Goal: Information Seeking & Learning: Learn about a topic

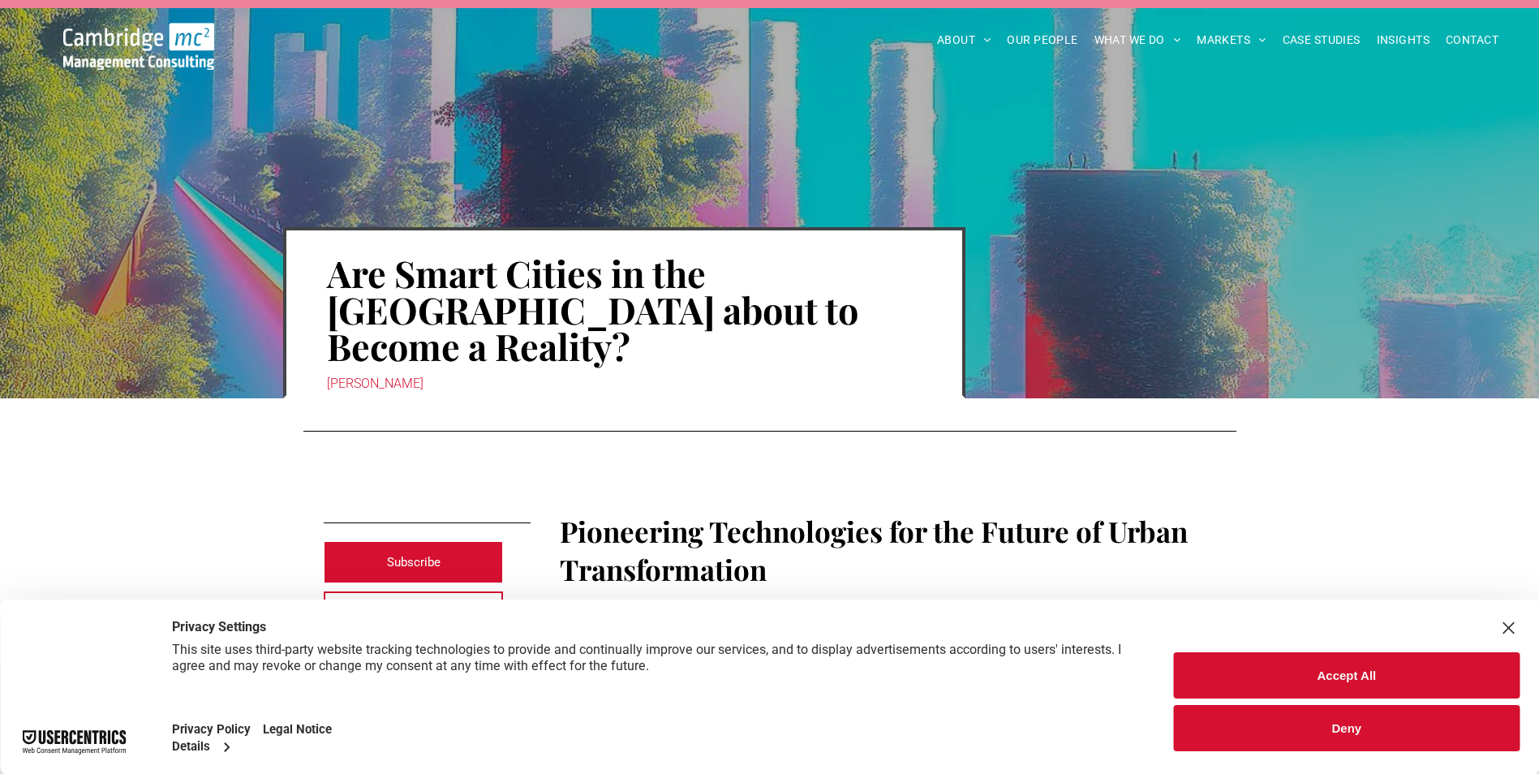
scroll to position [81, 0]
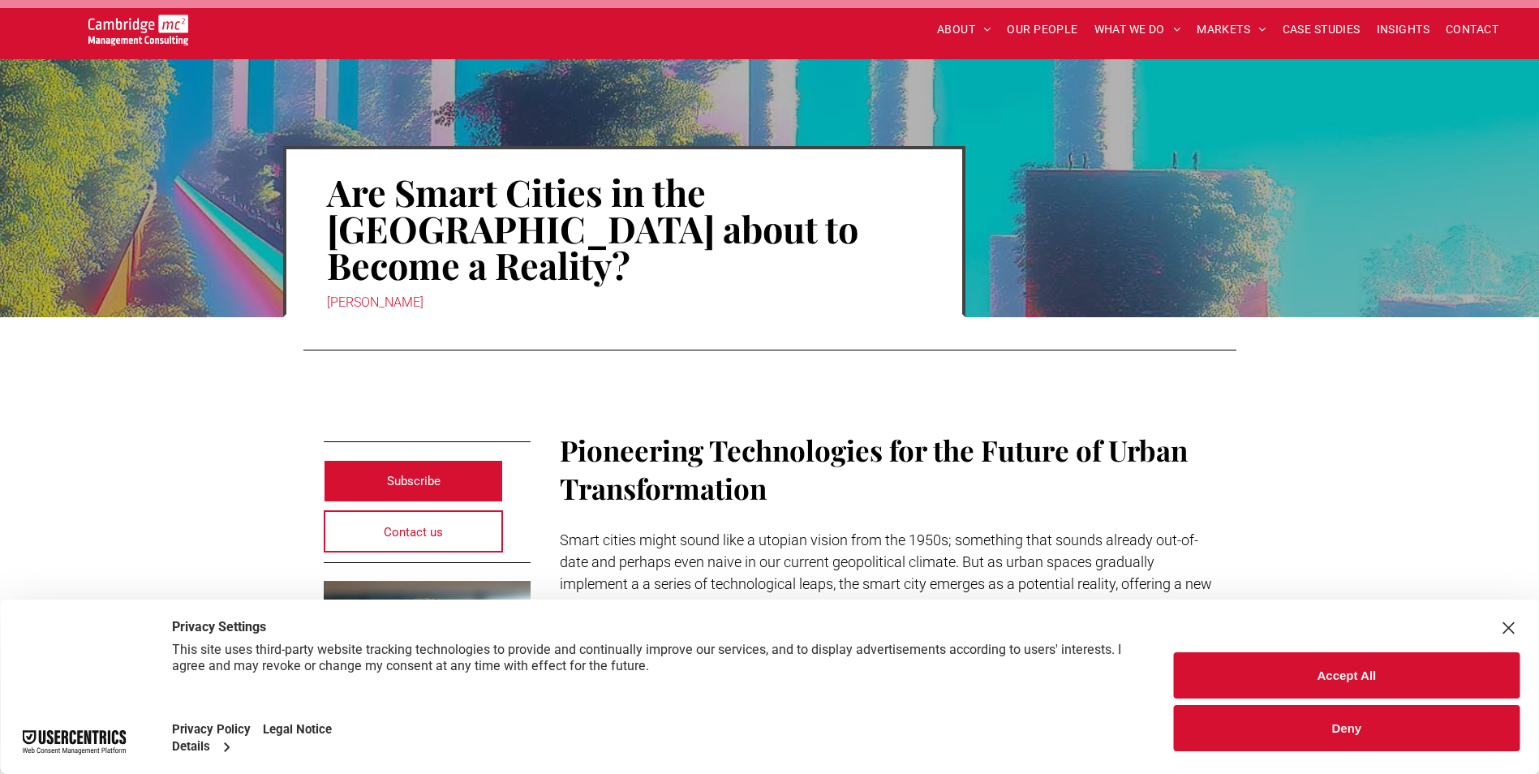
click at [1500, 627] on div "Close Layer" at bounding box center [1508, 628] width 23 height 23
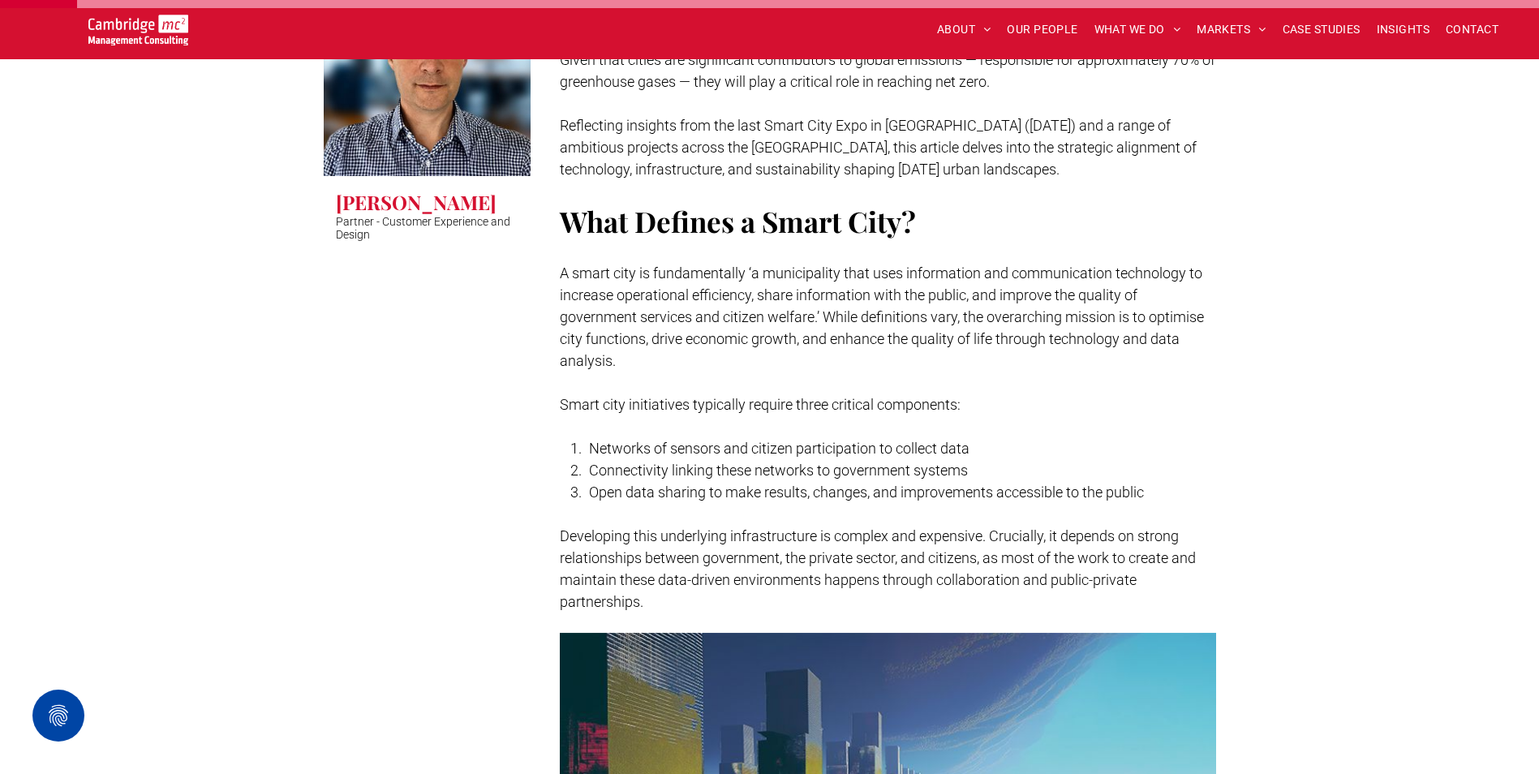
scroll to position [730, 0]
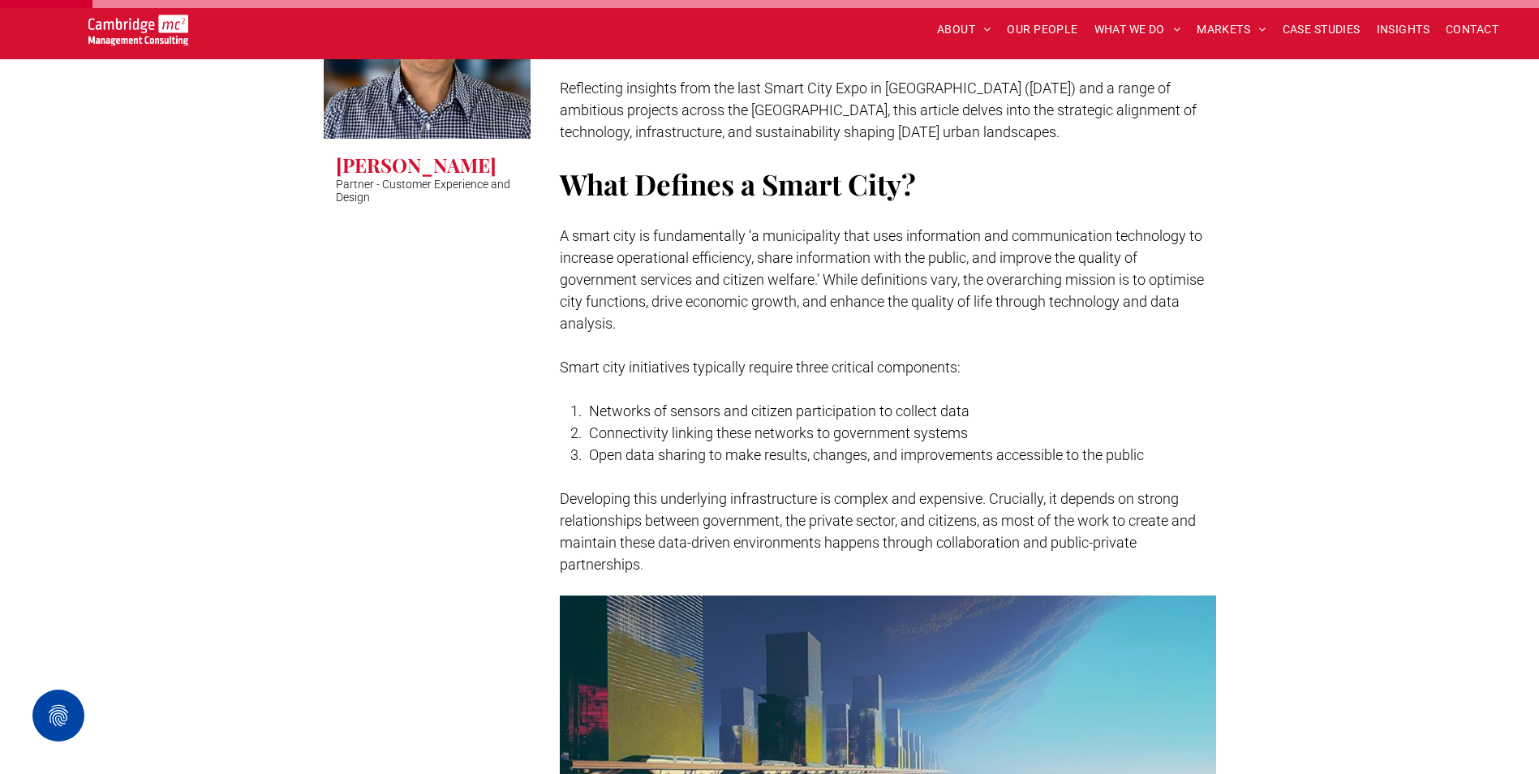
click at [1096, 272] on span "A smart city is fundamentally ‘a municipality that uses information and communi…" at bounding box center [882, 279] width 644 height 105
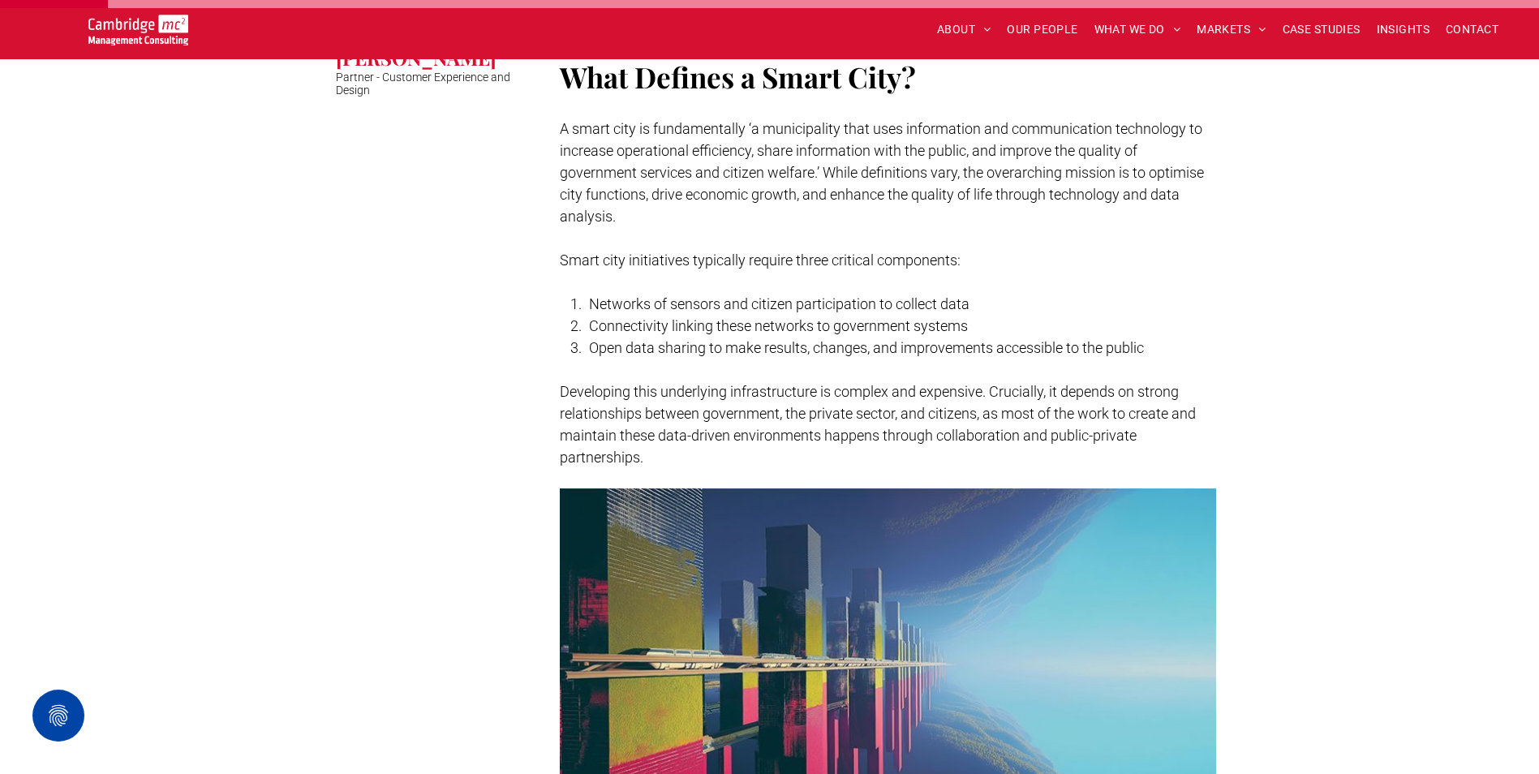
scroll to position [811, 0]
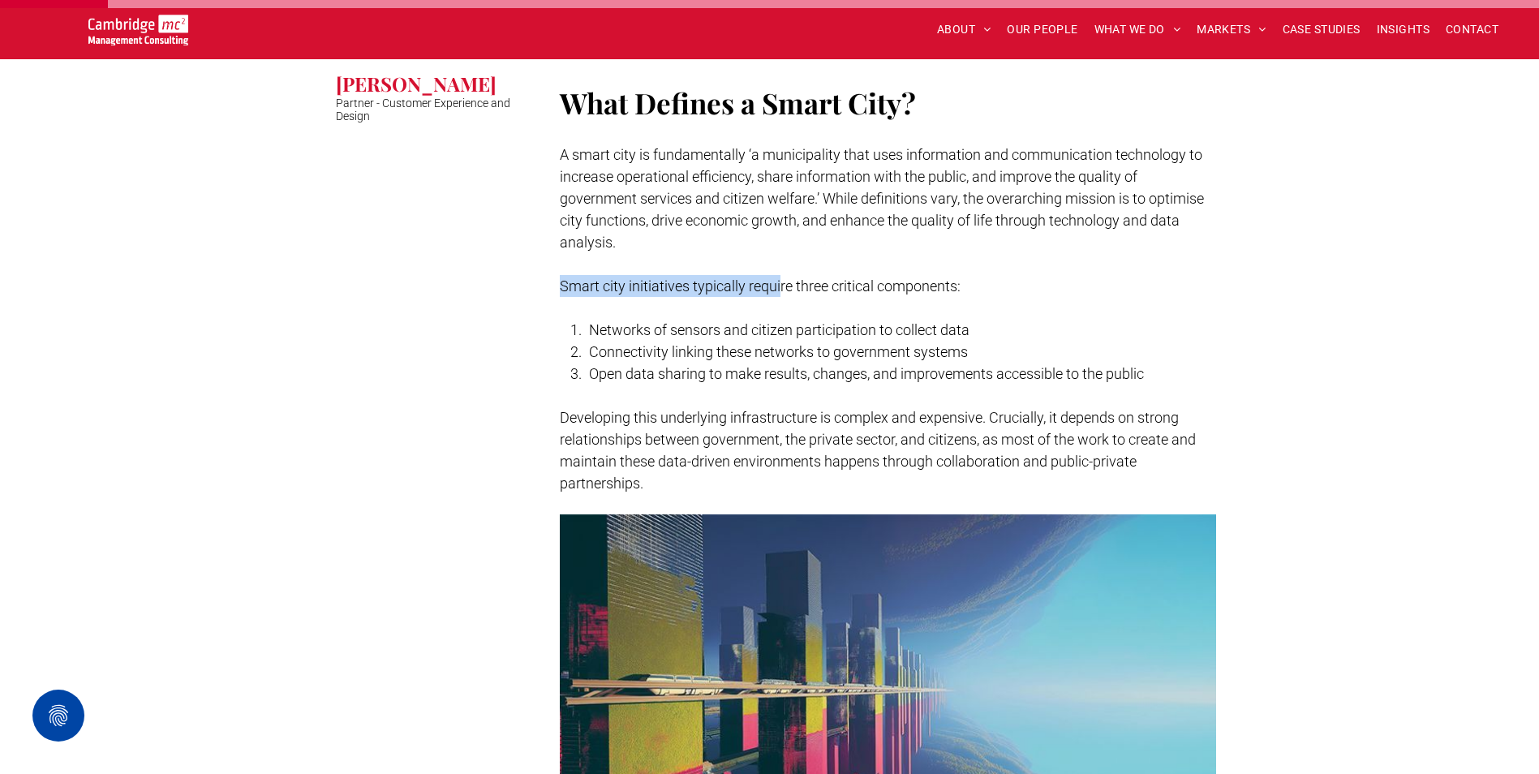
drag, startPoint x: 556, startPoint y: 250, endPoint x: 782, endPoint y: 257, distance: 226.4
drag, startPoint x: 808, startPoint y: 307, endPoint x: 795, endPoint y: 325, distance: 22.7
click at [805, 343] on span "Connectivity linking these networks to government systems" at bounding box center [778, 351] width 379 height 17
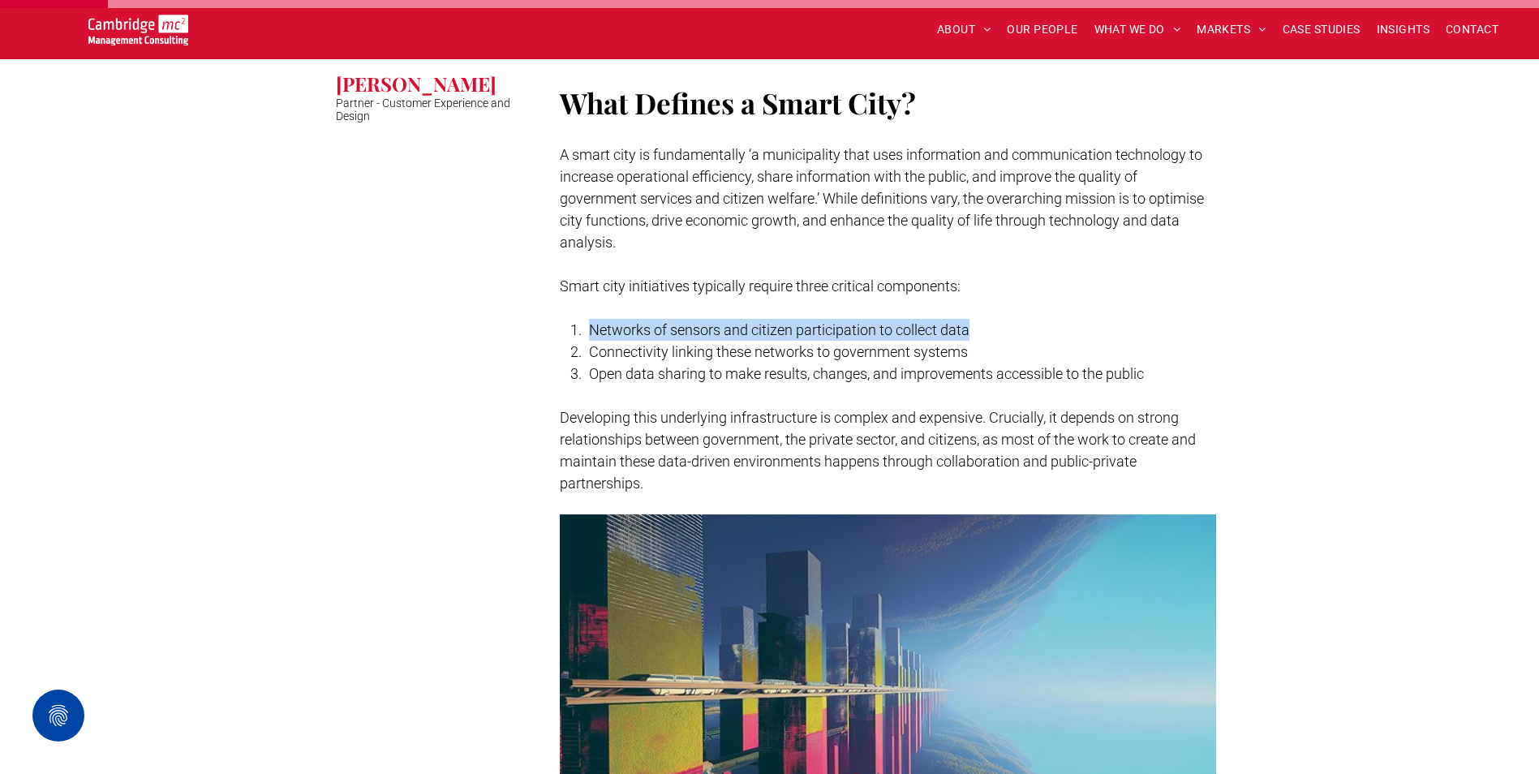
drag, startPoint x: 589, startPoint y: 290, endPoint x: 1025, endPoint y: 299, distance: 435.7
click at [1025, 319] on li "Networks of sensors and citizen participation to collect data" at bounding box center [902, 330] width 627 height 22
drag, startPoint x: 1009, startPoint y: 301, endPoint x: 566, endPoint y: 285, distance: 443.2
click at [566, 319] on ol "Networks of sensors and citizen participation to collect data Connectivity link…" at bounding box center [888, 352] width 656 height 66
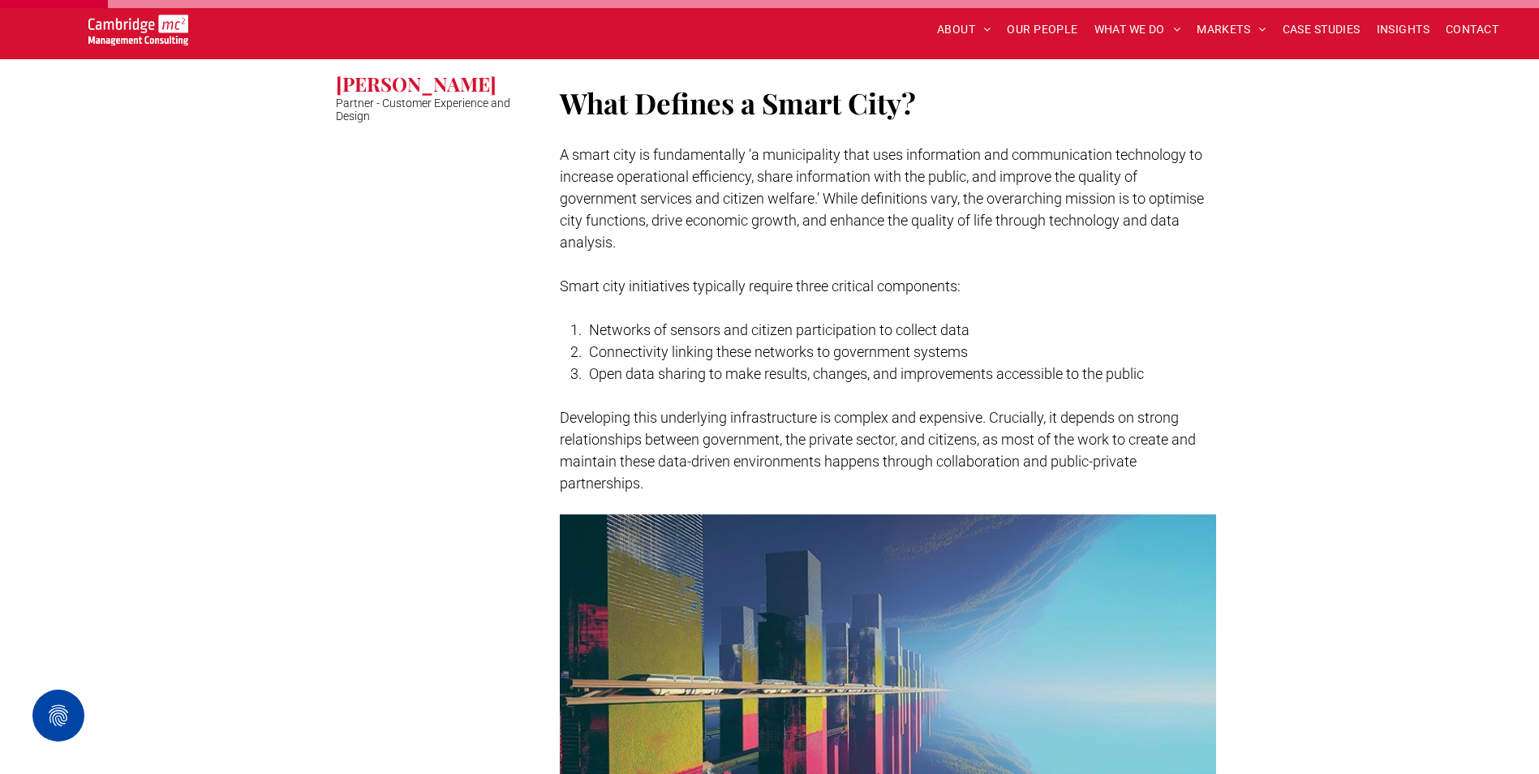
drag, startPoint x: 566, startPoint y: 285, endPoint x: 639, endPoint y: 305, distance: 75.8
click at [639, 341] on li "Connectivity linking these networks to government systems" at bounding box center [902, 352] width 627 height 22
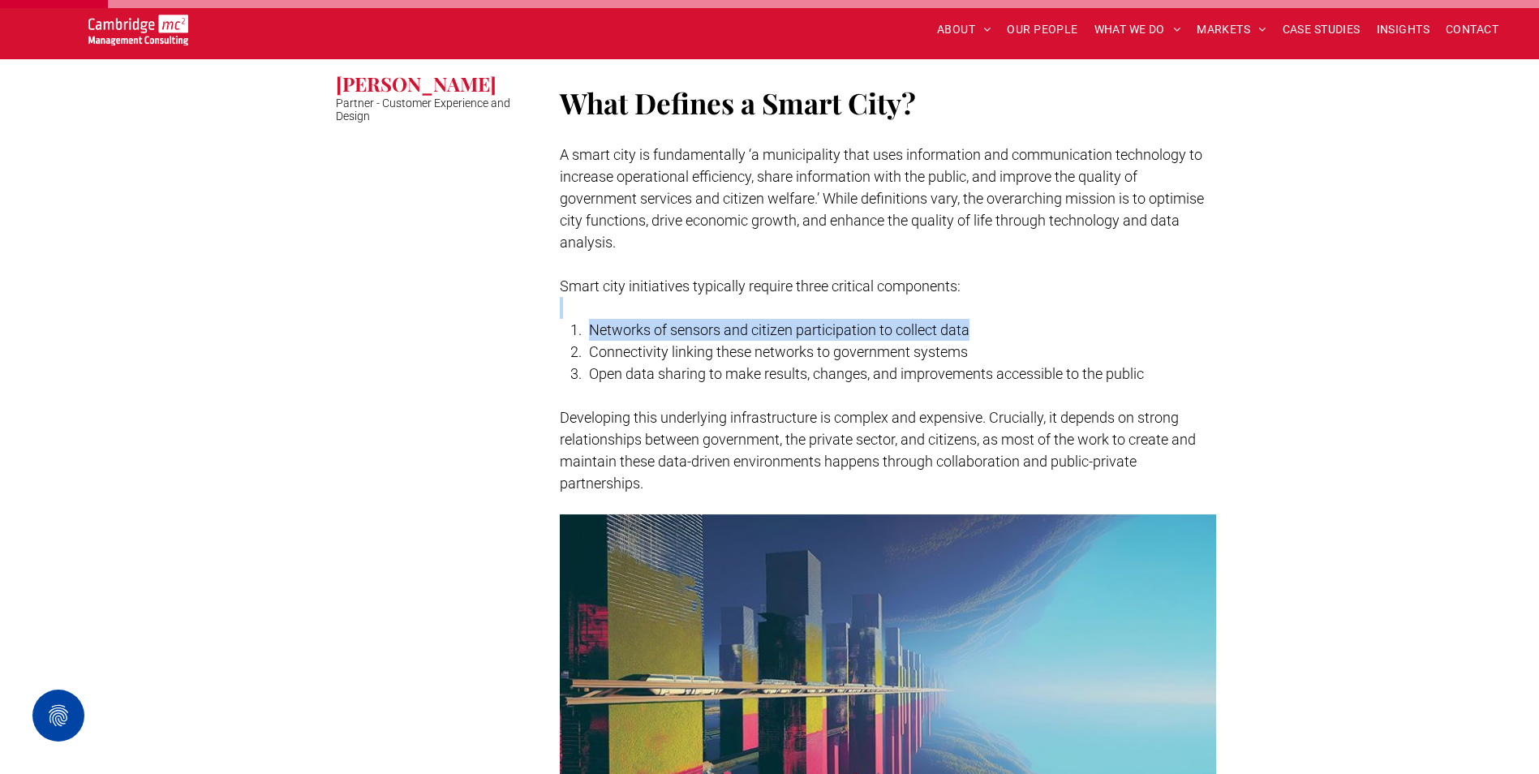
drag, startPoint x: 1003, startPoint y: 291, endPoint x: 575, endPoint y: 276, distance: 427.8
click at [575, 276] on div "Pioneering Technologies for the Future of Urban Transformation Smart cities mig…" at bounding box center [888, 97] width 656 height 797
drag, startPoint x: 575, startPoint y: 276, endPoint x: 612, endPoint y: 287, distance: 38.2
click at [612, 321] on span "Networks of sensors and citizen participation to collect data" at bounding box center [779, 329] width 380 height 17
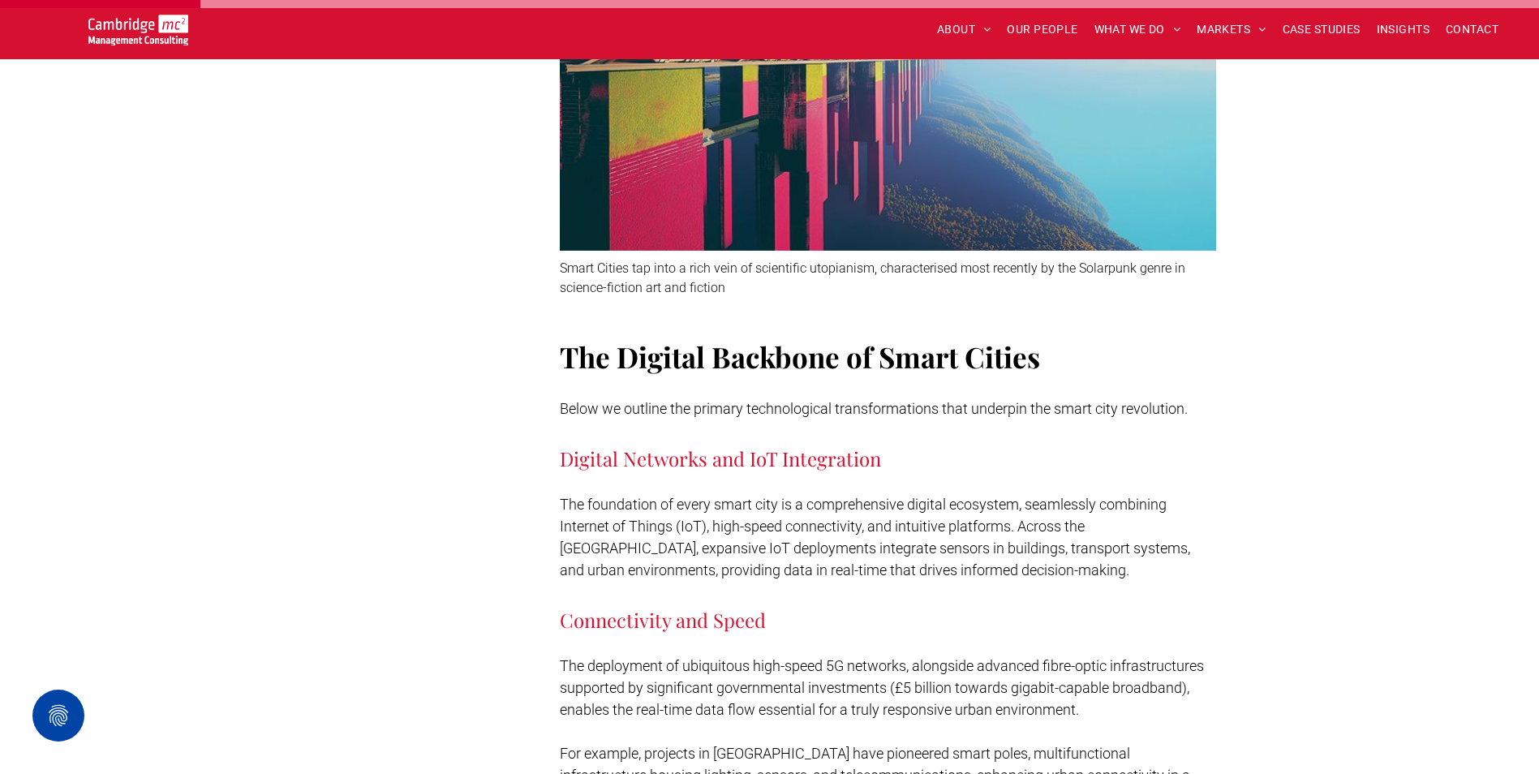
scroll to position [1541, 0]
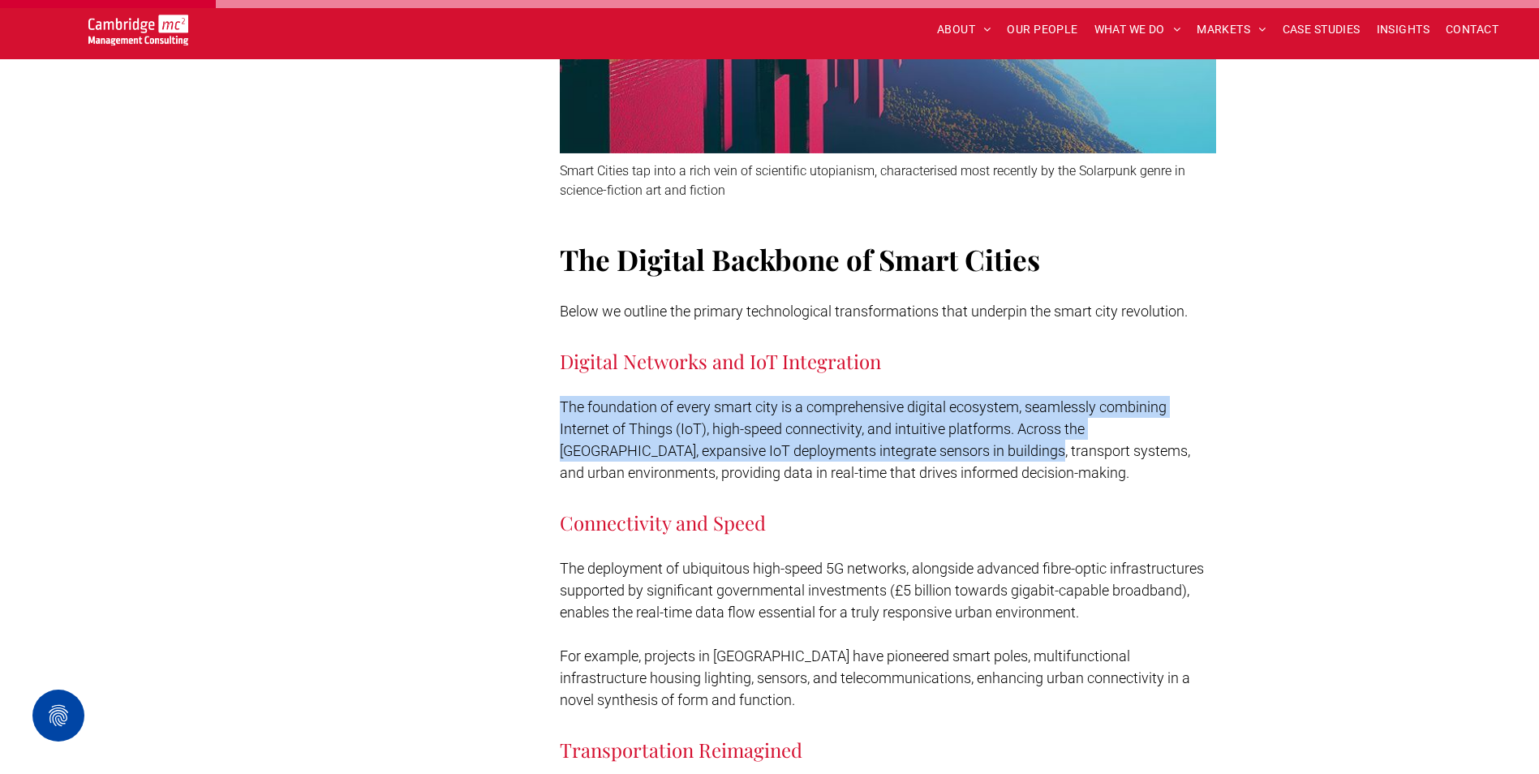
drag, startPoint x: 561, startPoint y: 367, endPoint x: 923, endPoint y: 419, distance: 366.3
click at [923, 419] on span "The foundation of every smart city is a comprehensive digital ecosystem, seamle…" at bounding box center [875, 439] width 630 height 83
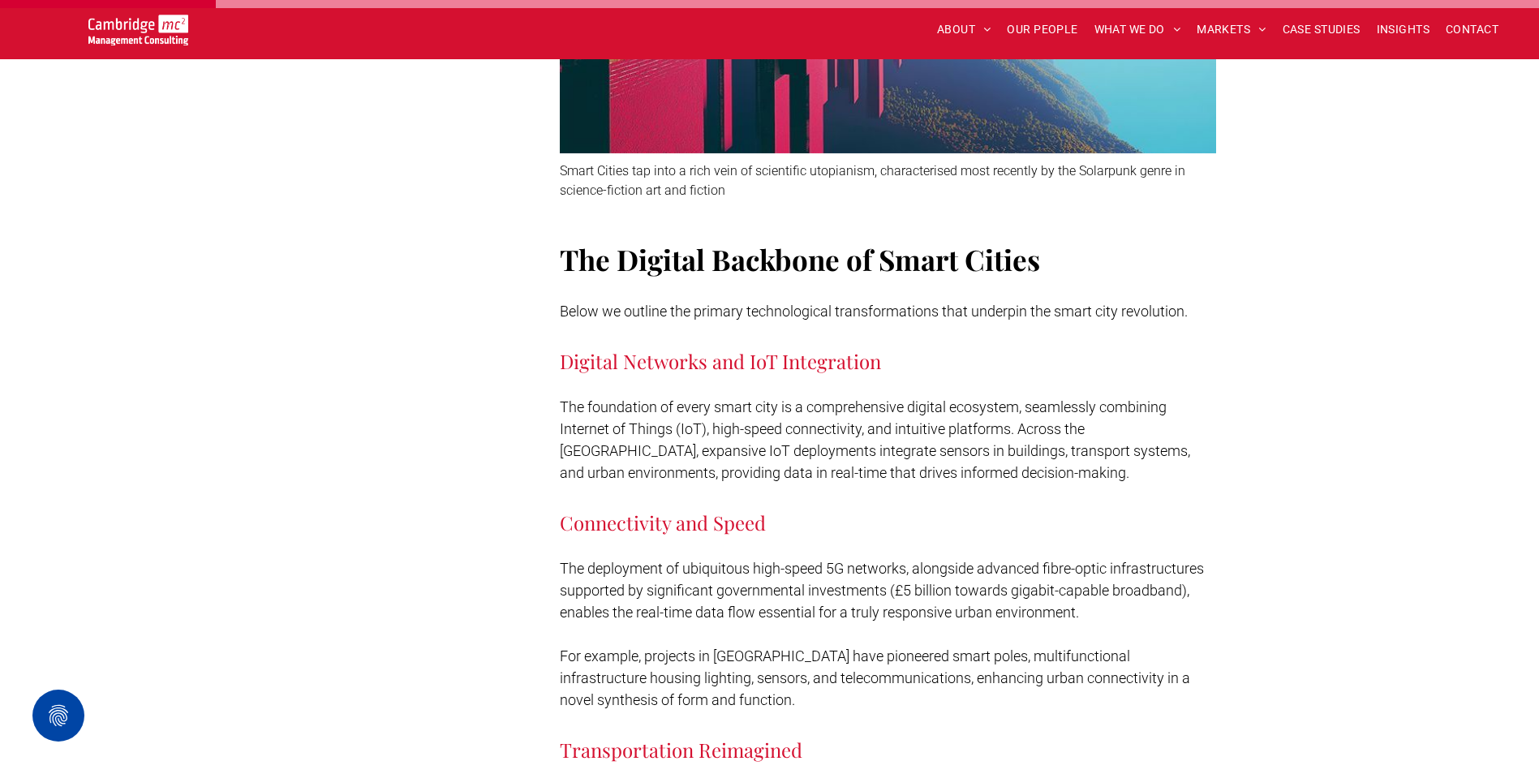
drag, startPoint x: 923, startPoint y: 419, endPoint x: 944, endPoint y: 457, distance: 42.9
click at [944, 483] on h3 "Connectivity and Speed" at bounding box center [888, 509] width 656 height 52
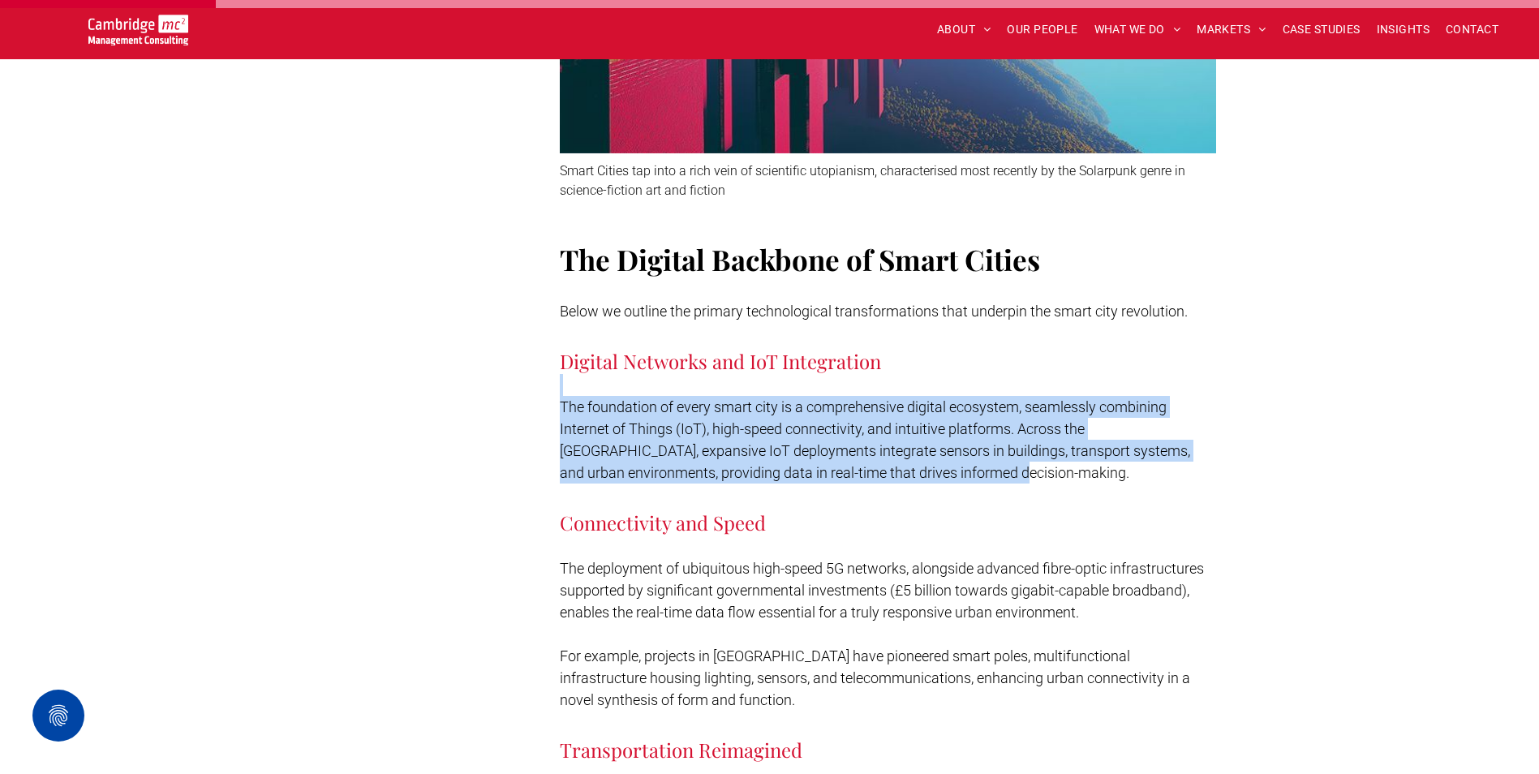
drag, startPoint x: 902, startPoint y: 436, endPoint x: 553, endPoint y: 353, distance: 358.5
drag, startPoint x: 553, startPoint y: 353, endPoint x: 566, endPoint y: 381, distance: 31.2
click at [566, 396] on p "The foundation of every smart city is a comprehensive digital ecosystem, seamle…" at bounding box center [888, 440] width 656 height 88
drag, startPoint x: 559, startPoint y: 366, endPoint x: 1195, endPoint y: 415, distance: 637.9
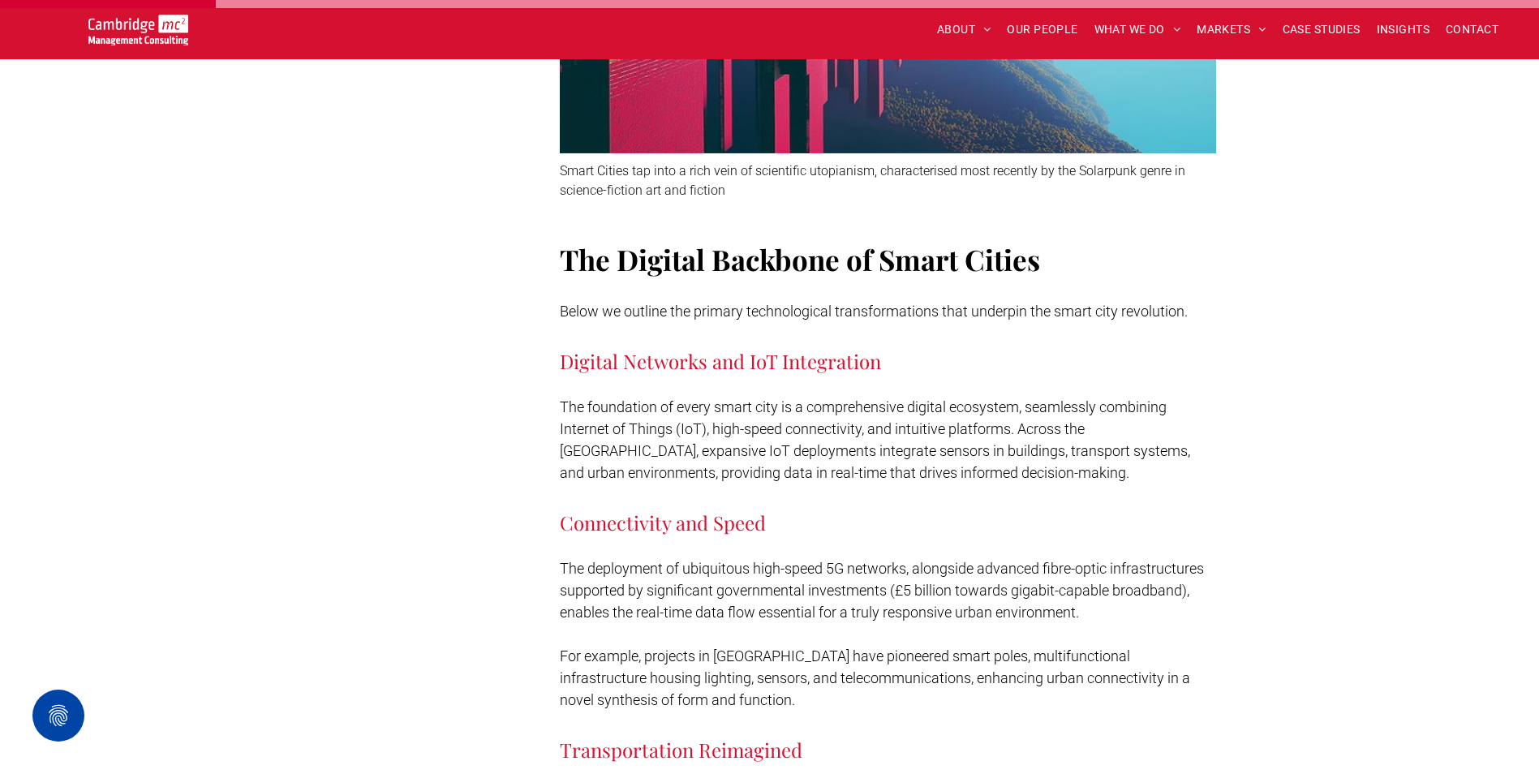
drag, startPoint x: 1195, startPoint y: 415, endPoint x: 1037, endPoint y: 461, distance: 164.6
click at [1037, 483] on h3 "Connectivity and Speed" at bounding box center [888, 509] width 656 height 52
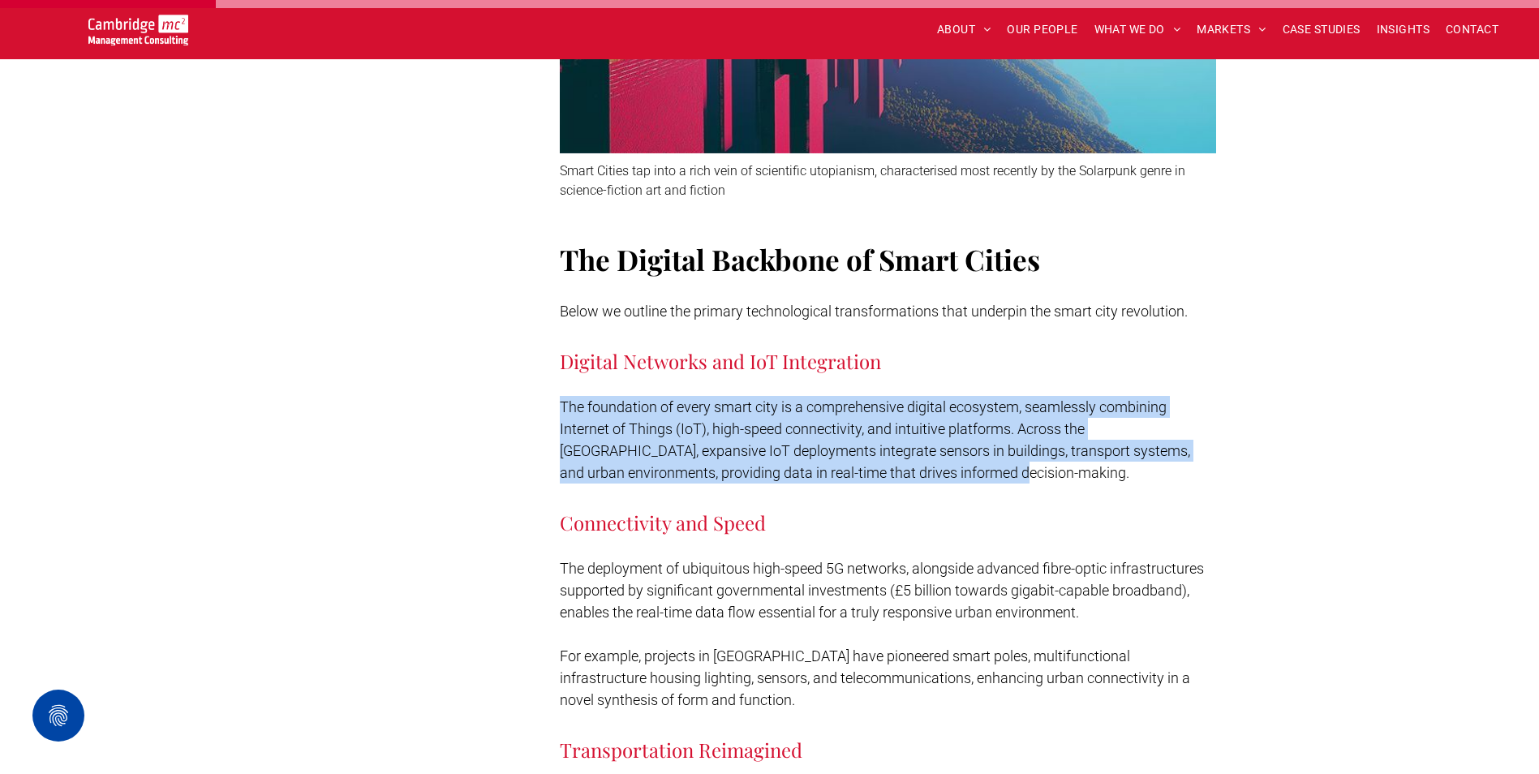
drag, startPoint x: 914, startPoint y: 432, endPoint x: 556, endPoint y: 359, distance: 365.0
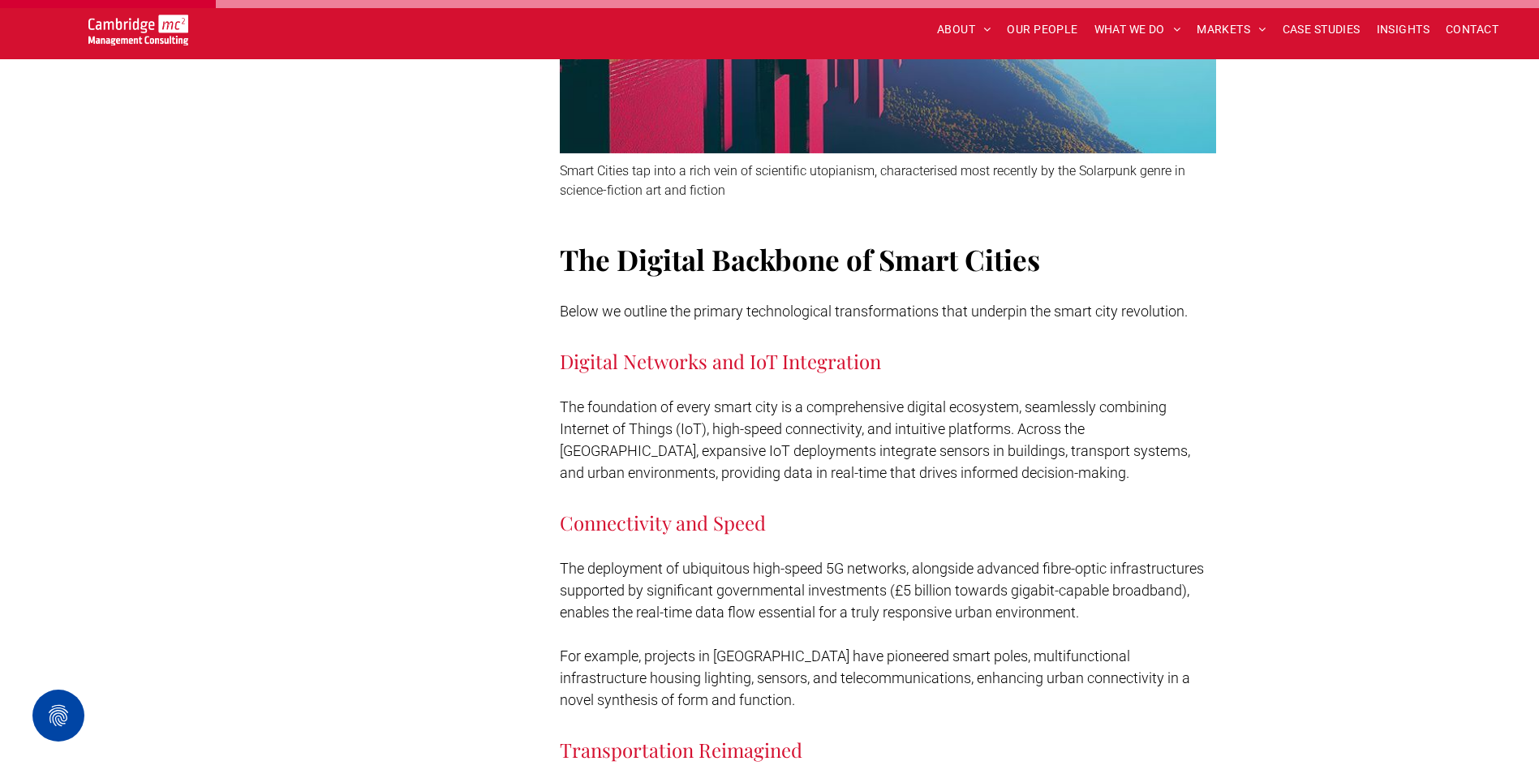
click at [963, 329] on h3 "Digital Networks and IoT Integration" at bounding box center [888, 348] width 656 height 52
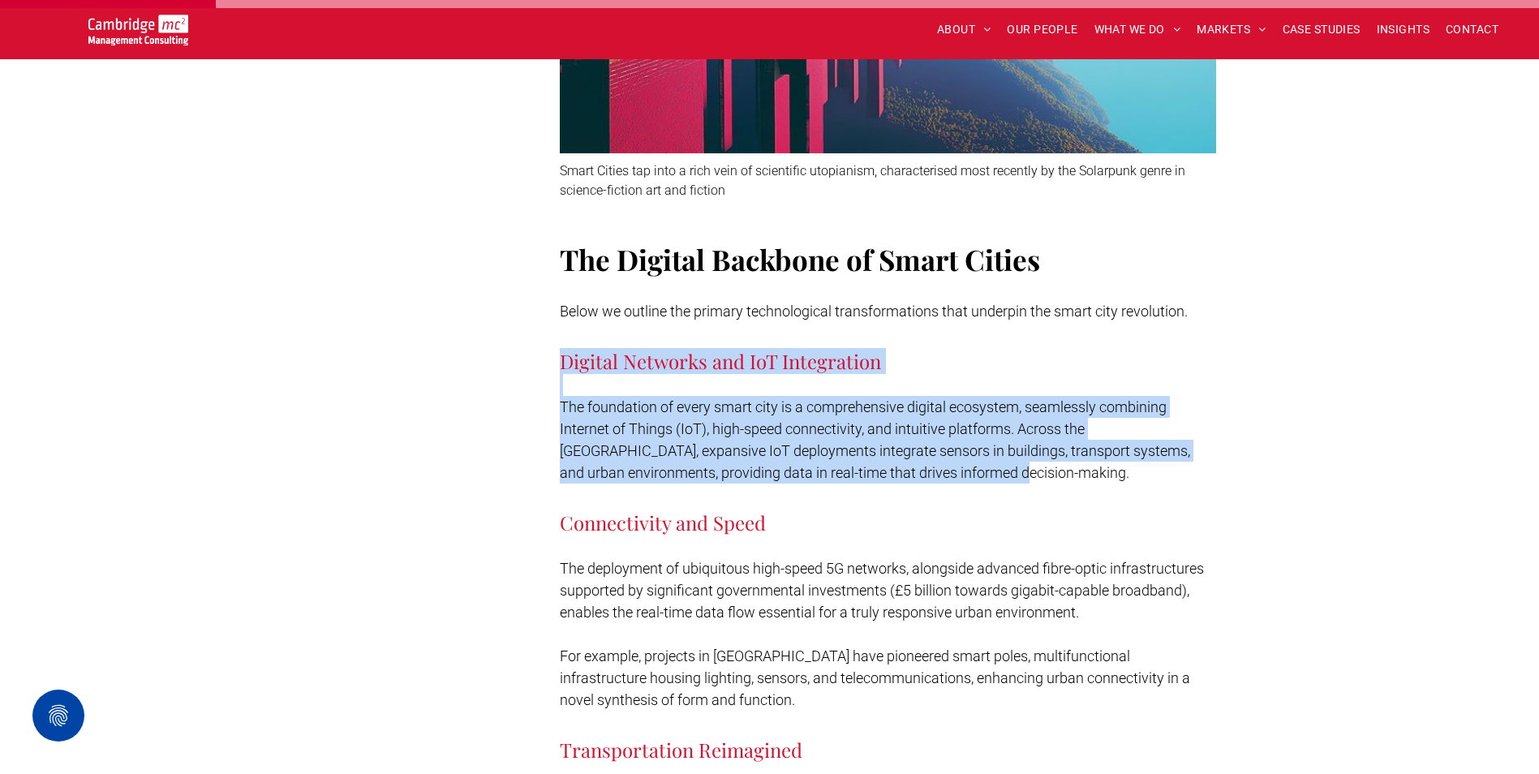
drag, startPoint x: 547, startPoint y: 318, endPoint x: 943, endPoint y: 434, distance: 412.5
click at [944, 434] on p "The foundation of every smart city is a comprehensive digital ecosystem, seamle…" at bounding box center [888, 440] width 656 height 88
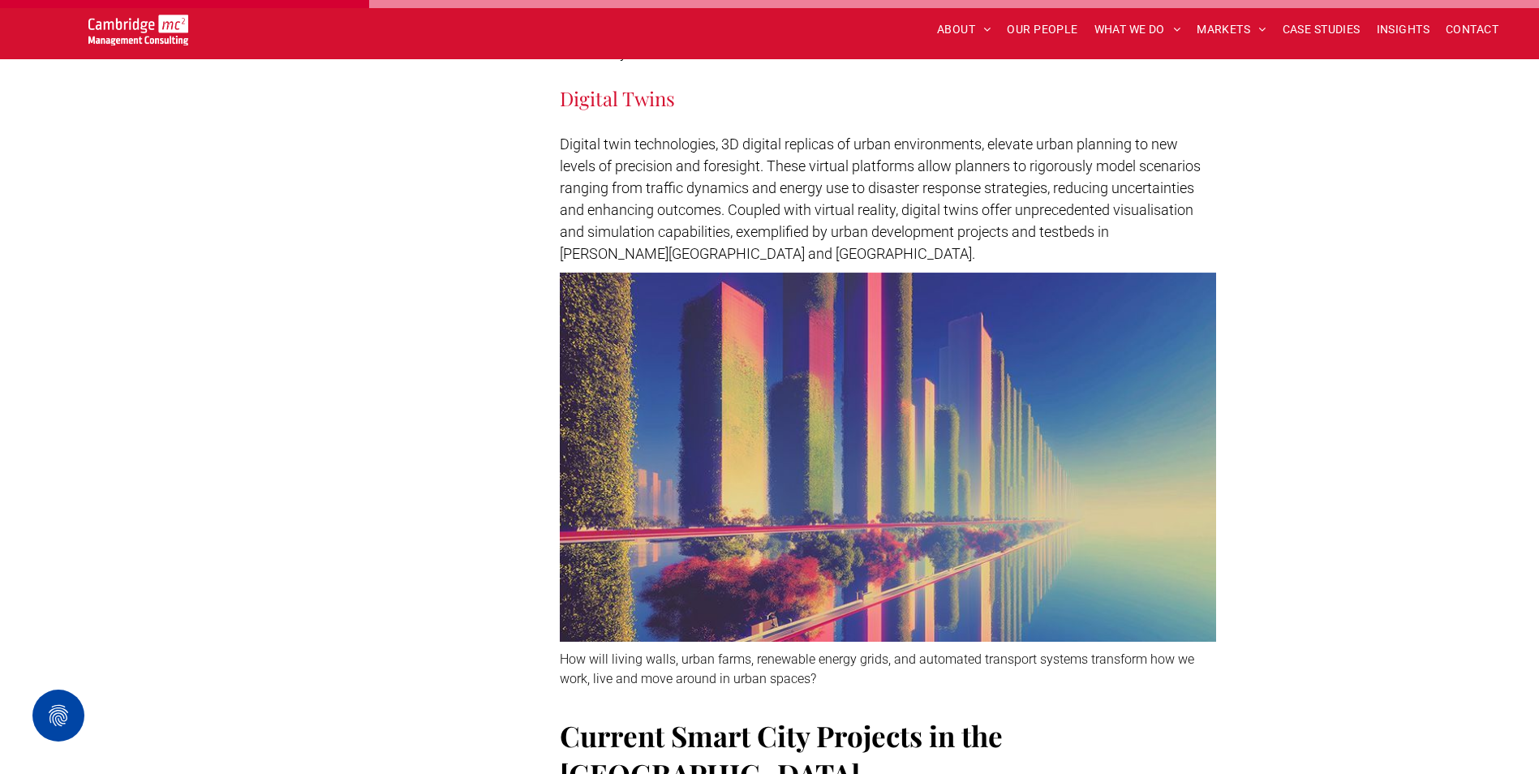
scroll to position [2677, 0]
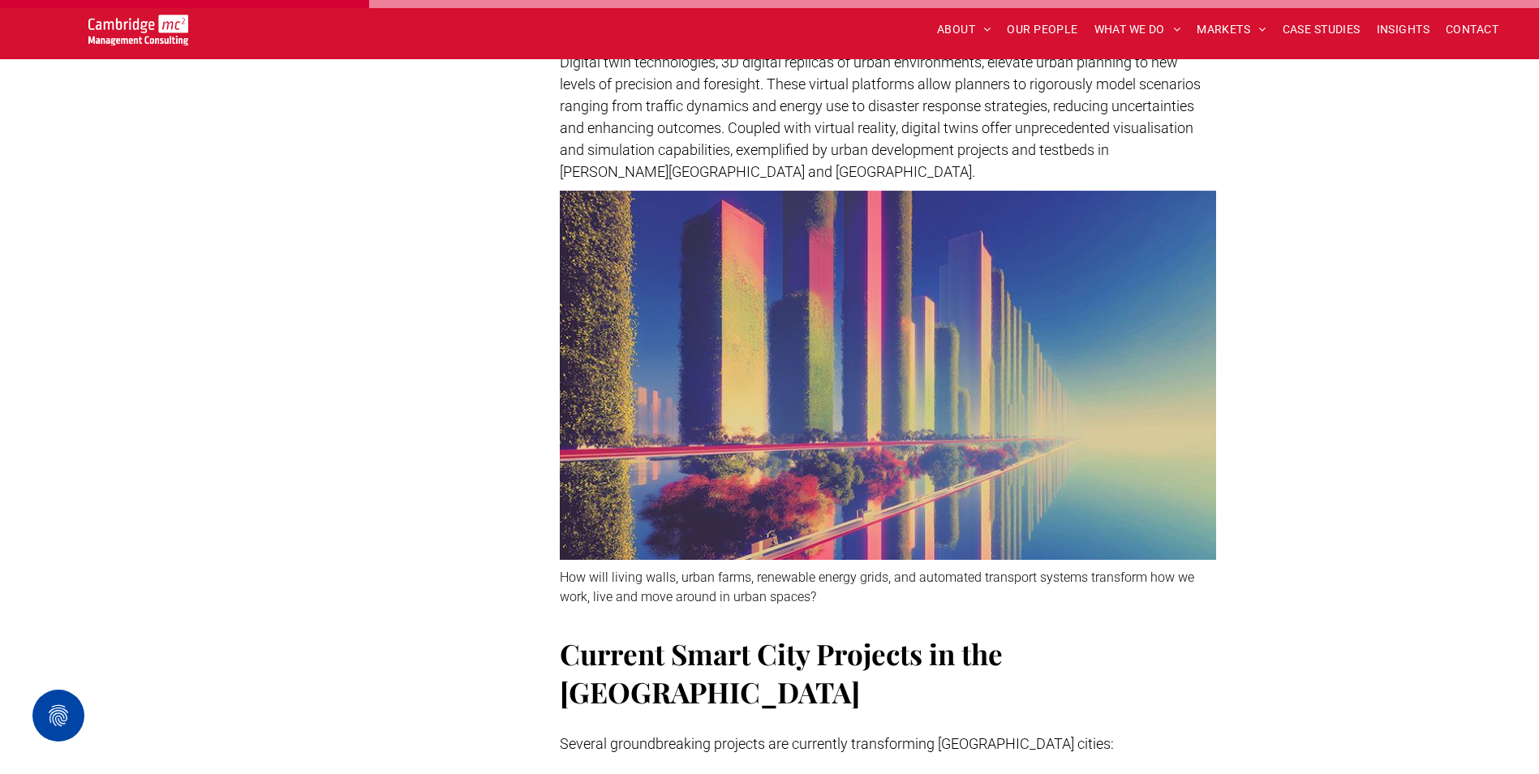
drag, startPoint x: 575, startPoint y: 356, endPoint x: 430, endPoint y: 432, distance: 164.0
drag, startPoint x: 430, startPoint y: 432, endPoint x: 129, endPoint y: 226, distance: 364.7
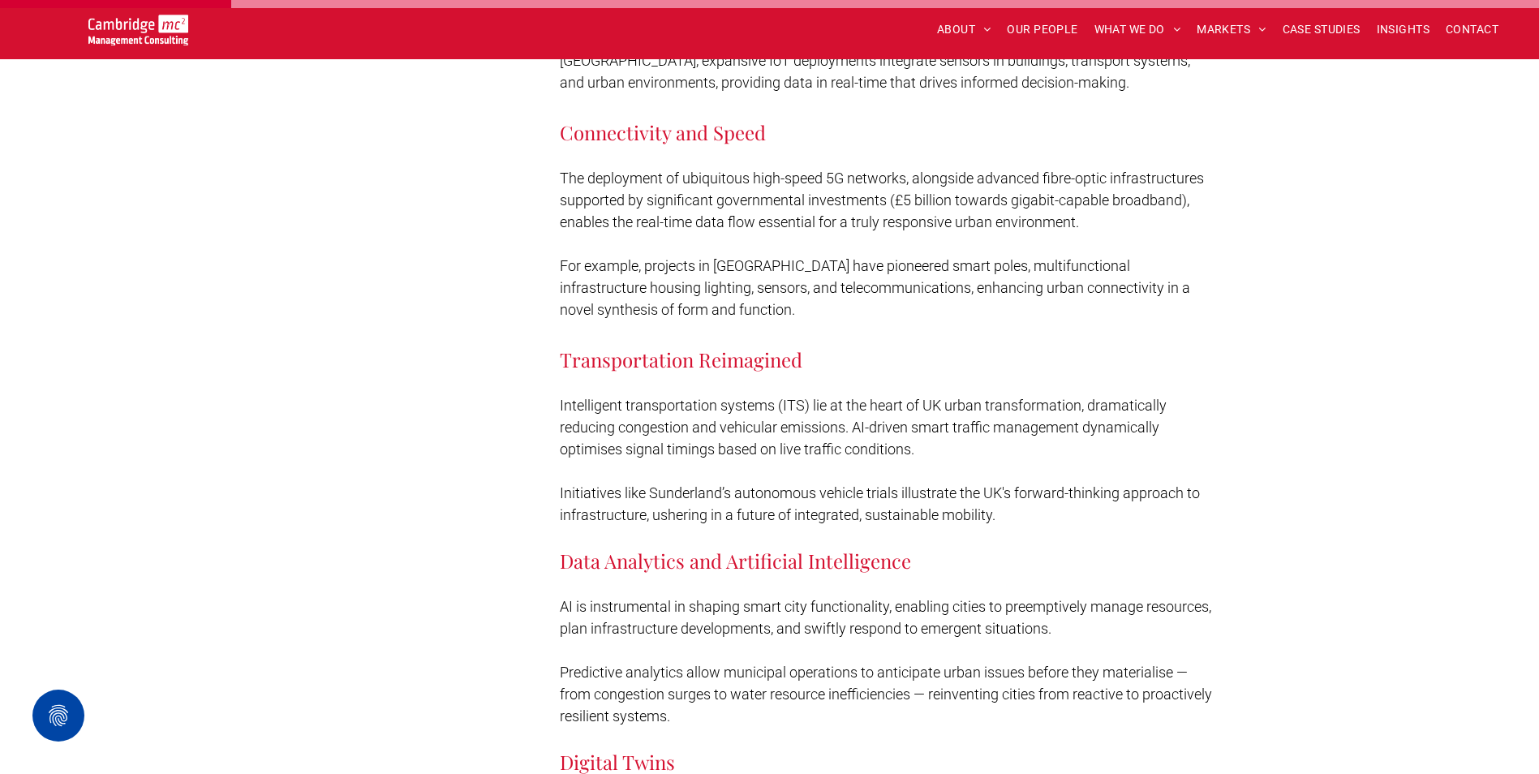
scroll to position [1648, 0]
